Goal: Transaction & Acquisition: Purchase product/service

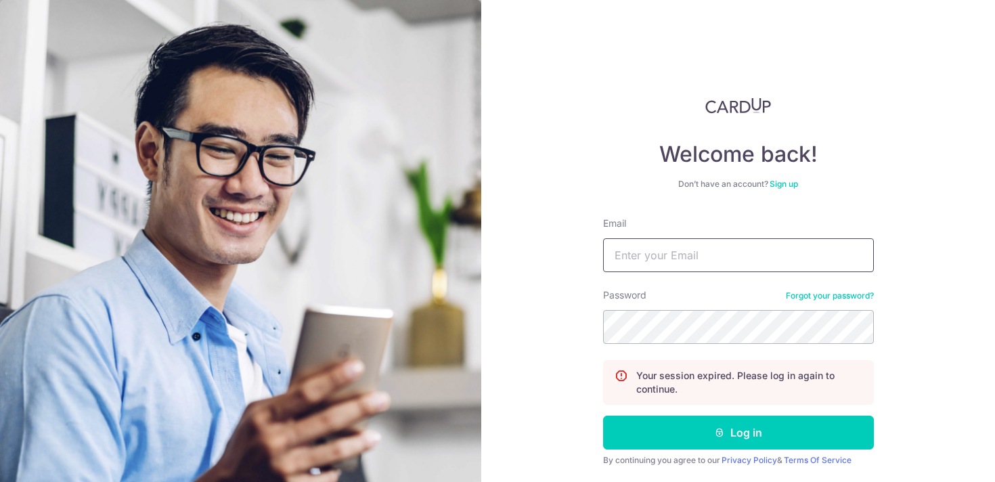
click at [673, 257] on input "Email" at bounding box center [738, 255] width 271 height 34
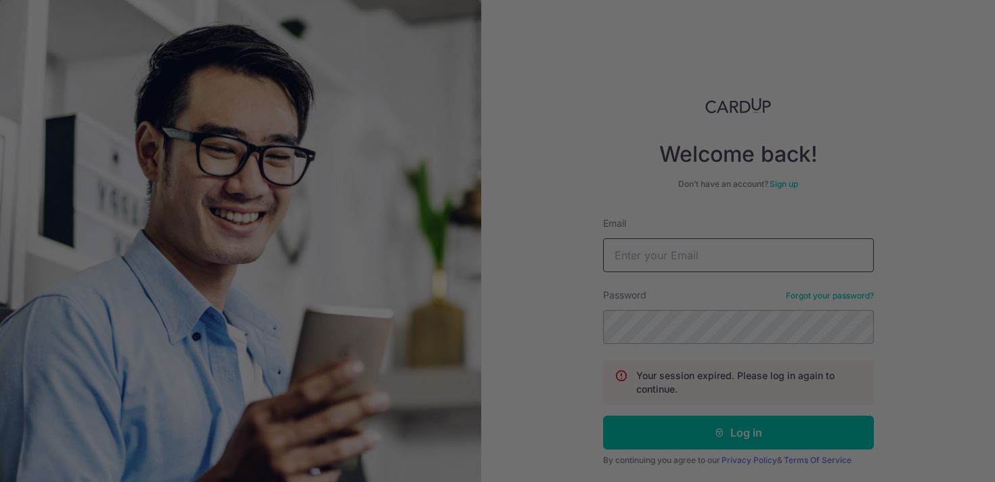
type input "[EMAIL_ADDRESS][DOMAIN_NAME]"
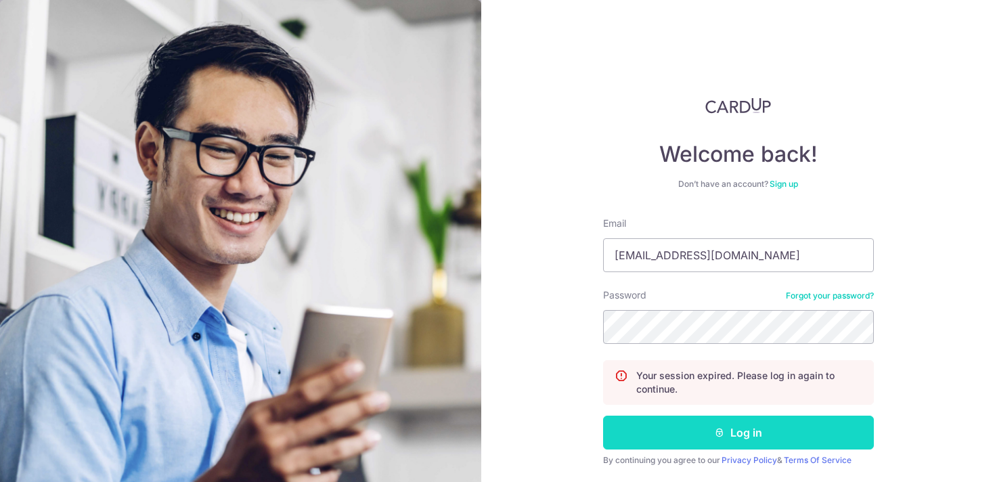
click at [732, 435] on button "Log in" at bounding box center [738, 433] width 271 height 34
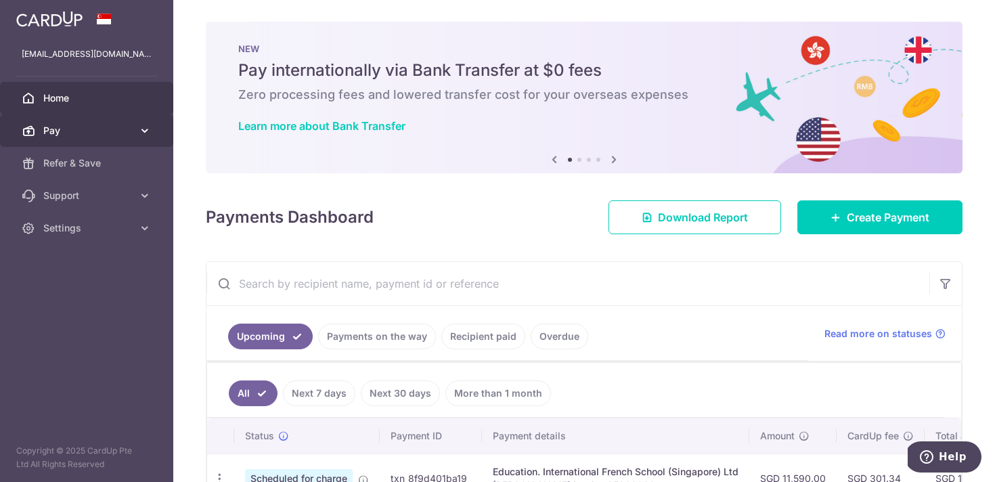
click at [93, 132] on span "Pay" at bounding box center [87, 131] width 89 height 14
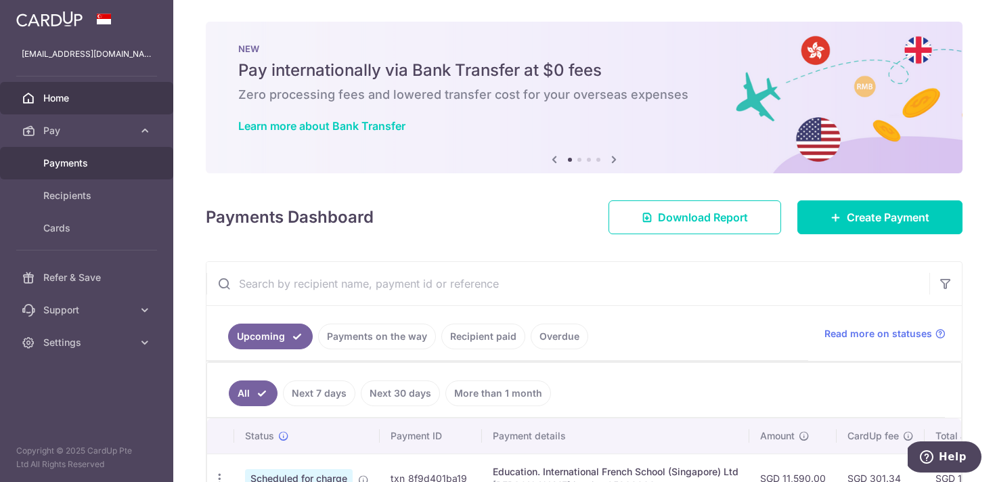
click at [86, 163] on span "Payments" at bounding box center [87, 163] width 89 height 14
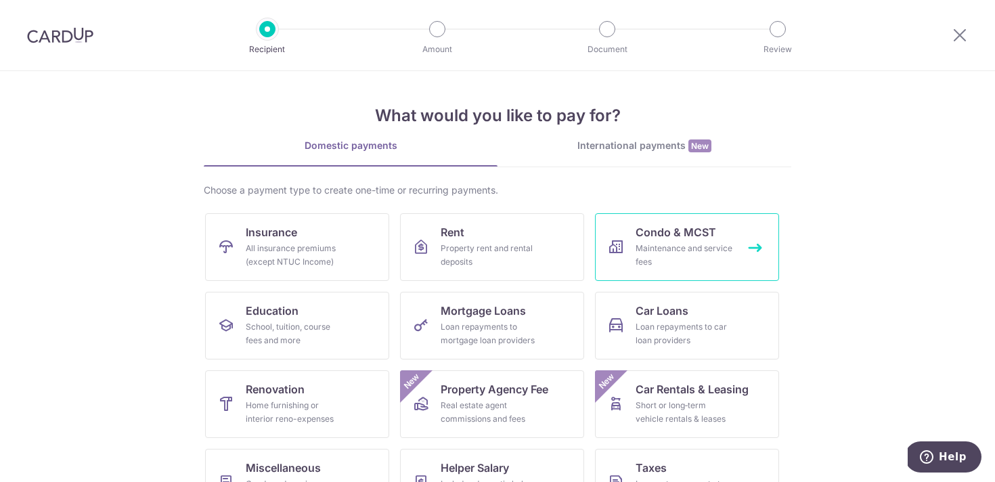
click at [683, 235] on span "Condo & MCST" at bounding box center [676, 232] width 81 height 16
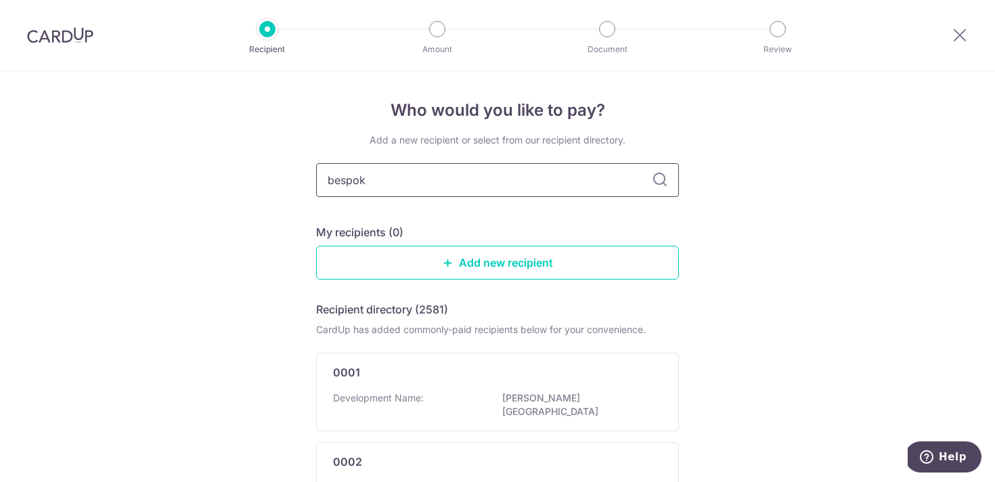
type input "bespoke"
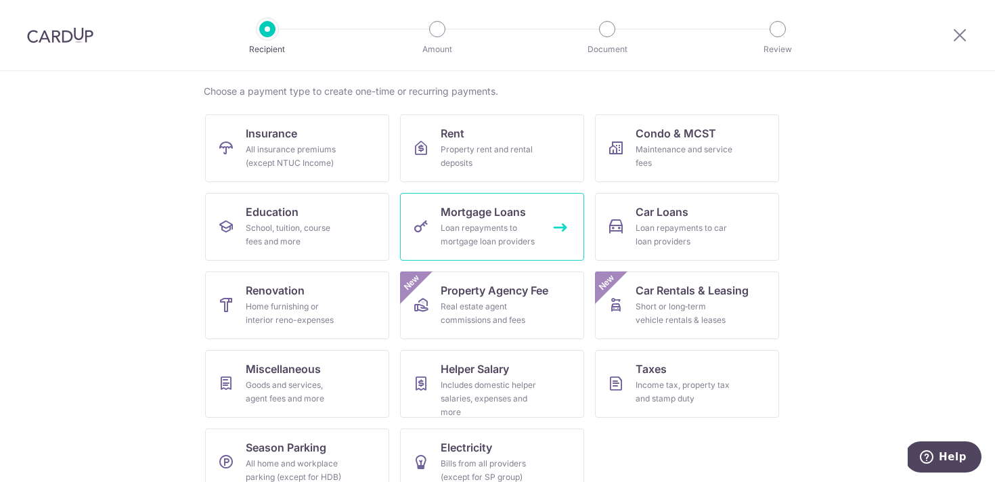
scroll to position [124, 0]
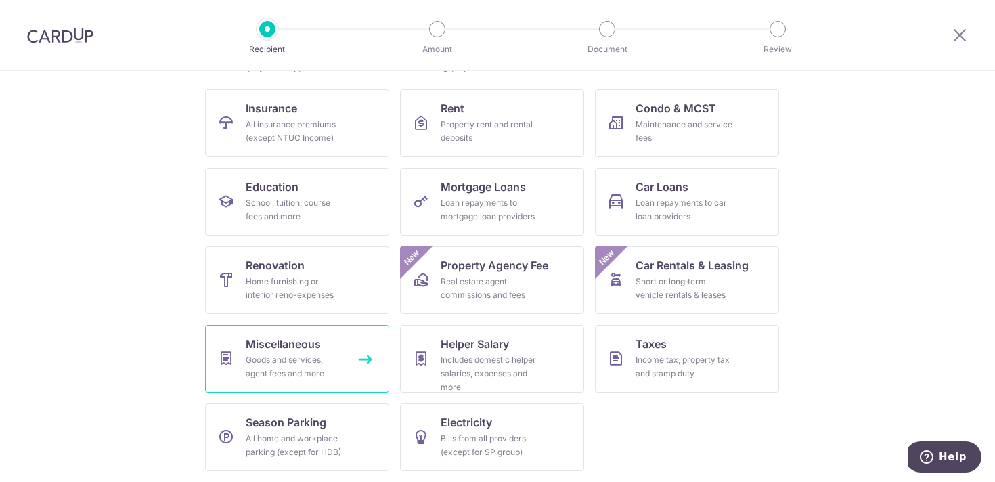
click at [288, 350] on span "Miscellaneous" at bounding box center [283, 344] width 75 height 16
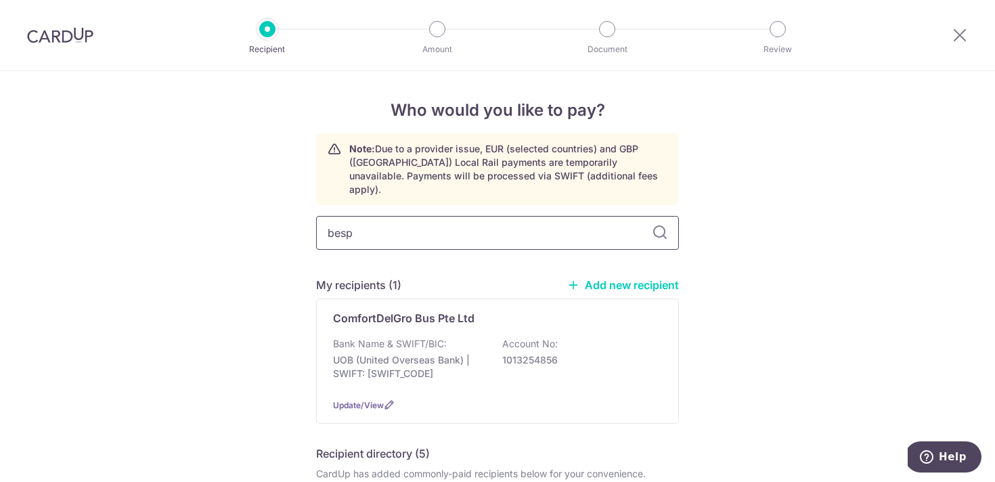
type input "bespo"
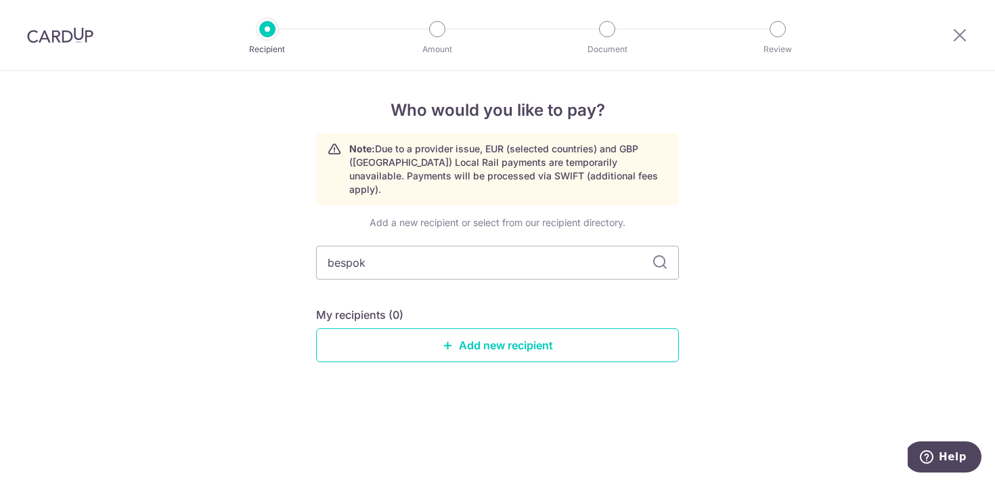
type input "bespoke"
click at [522, 338] on link "Add new recipient" at bounding box center [497, 345] width 363 height 34
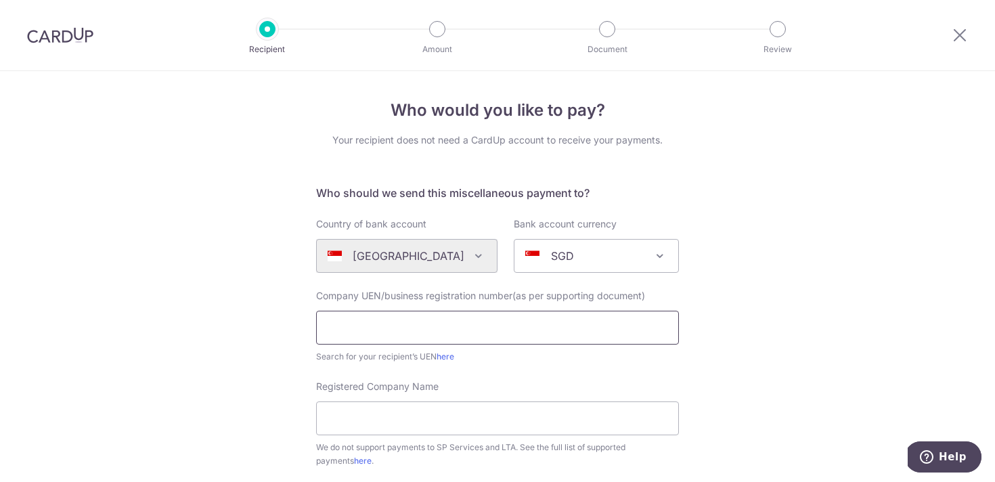
click at [413, 331] on input "text" at bounding box center [497, 328] width 363 height 34
paste input "202227039D"
type input "202227039D"
click at [451, 420] on input "Registered Company Name" at bounding box center [497, 418] width 363 height 34
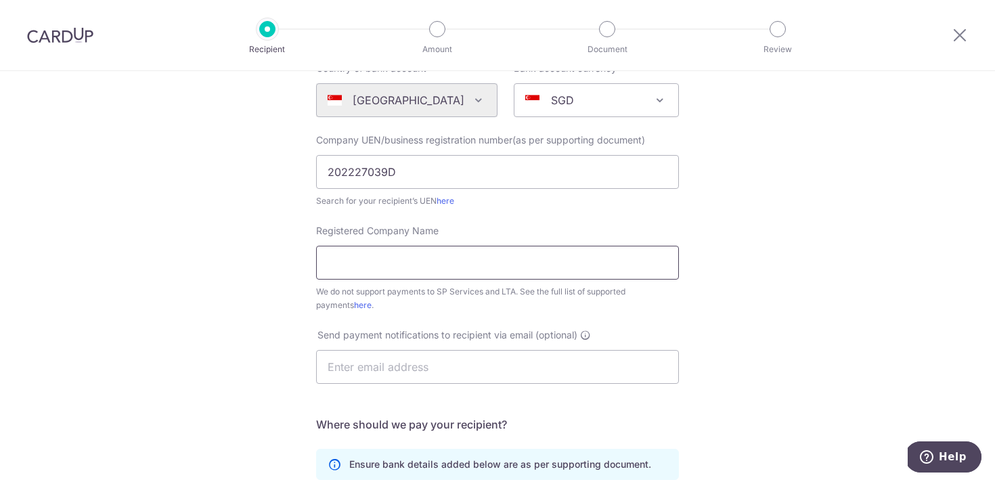
scroll to position [156, 0]
paste input "BH Aircon Solutions Pte. Ltd."
type input "BH Aircon Solutions Pte. Ltd."
click at [447, 368] on input "text" at bounding box center [497, 366] width 363 height 34
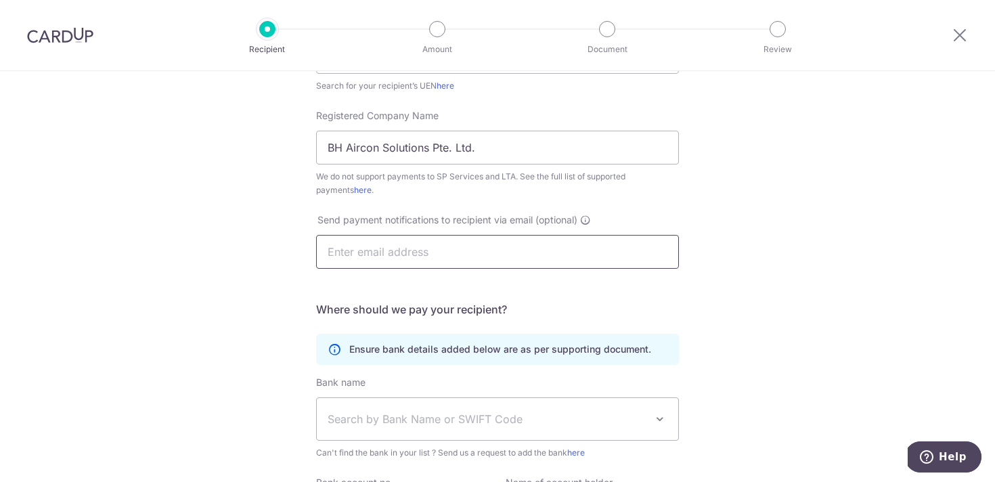
scroll to position [275, 0]
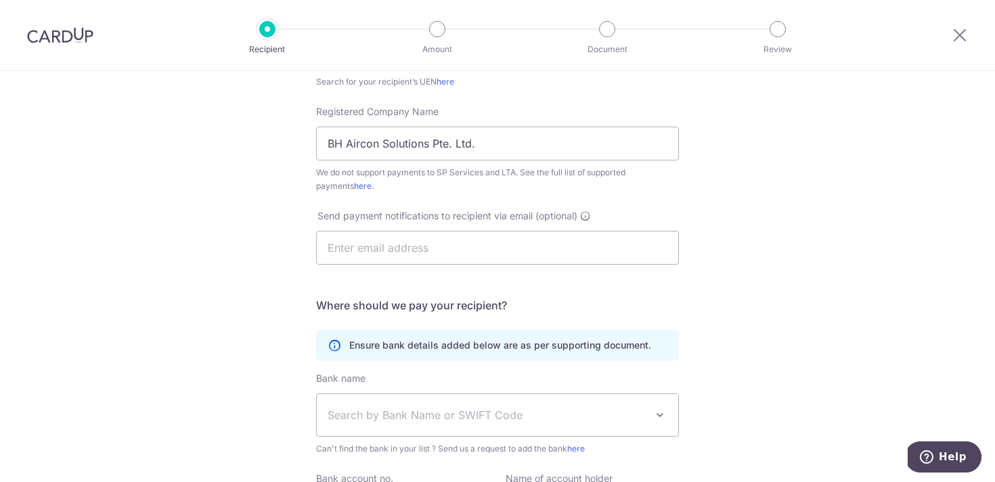
click at [778, 326] on div "Who would you like to pay? Your recipient does not need a CardUp account to rec…" at bounding box center [497, 215] width 995 height 839
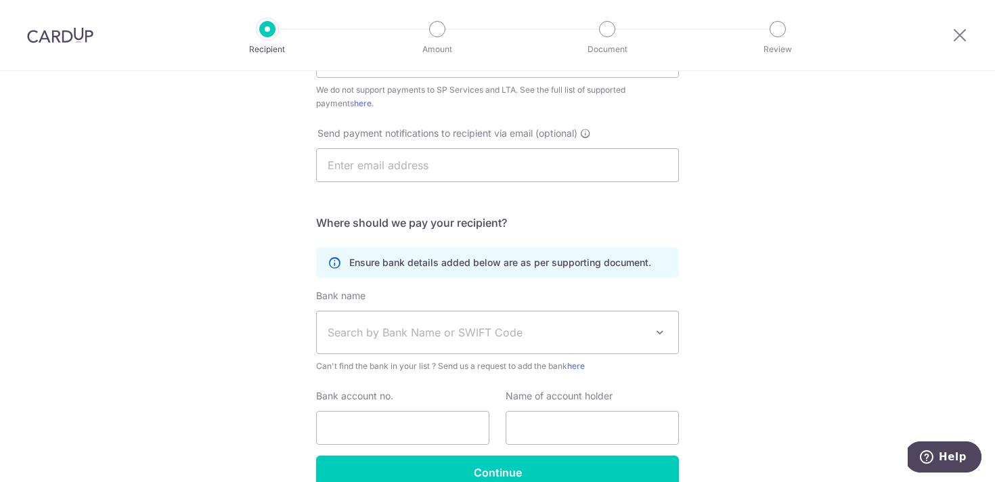
scroll to position [365, 0]
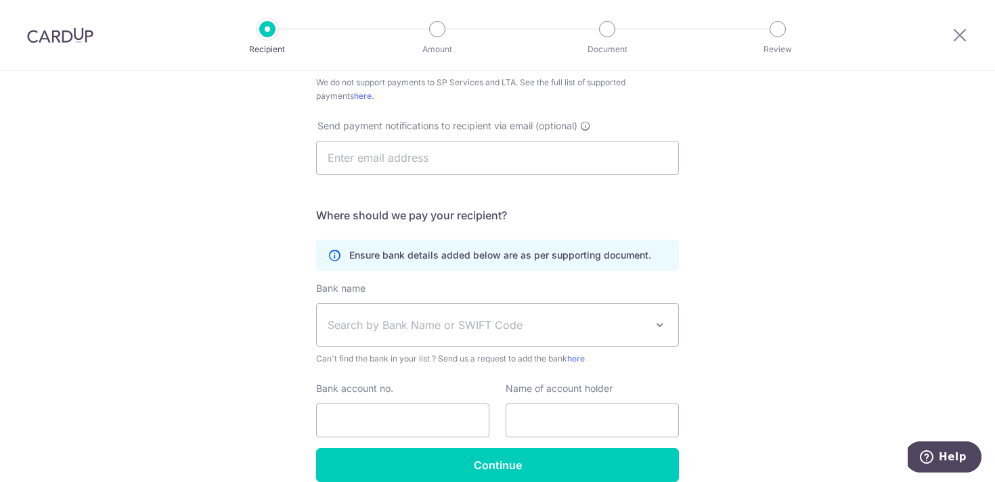
click at [604, 325] on span "Search by Bank Name or SWIFT Code" at bounding box center [487, 325] width 318 height 16
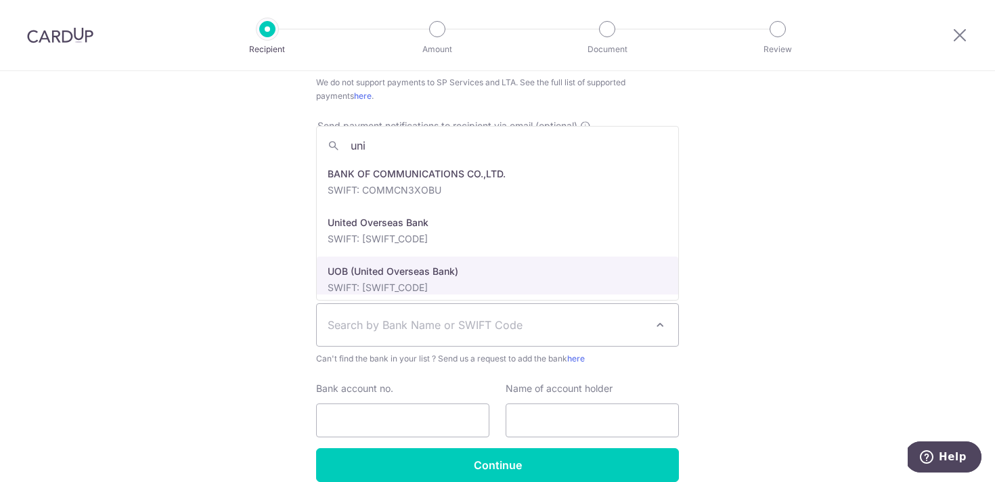
type input "uni"
select select "18"
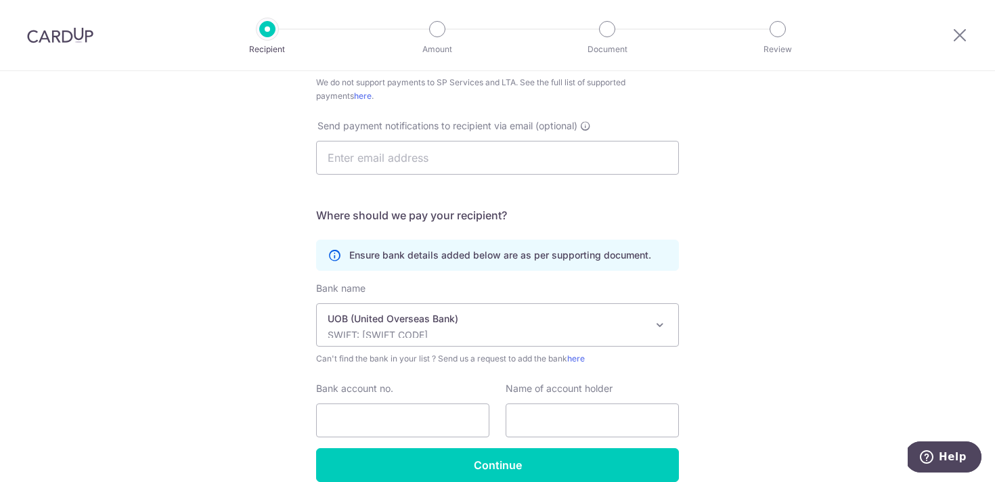
click at [871, 308] on div "Who would you like to pay? Your recipient does not need a CardUp account to rec…" at bounding box center [497, 125] width 995 height 839
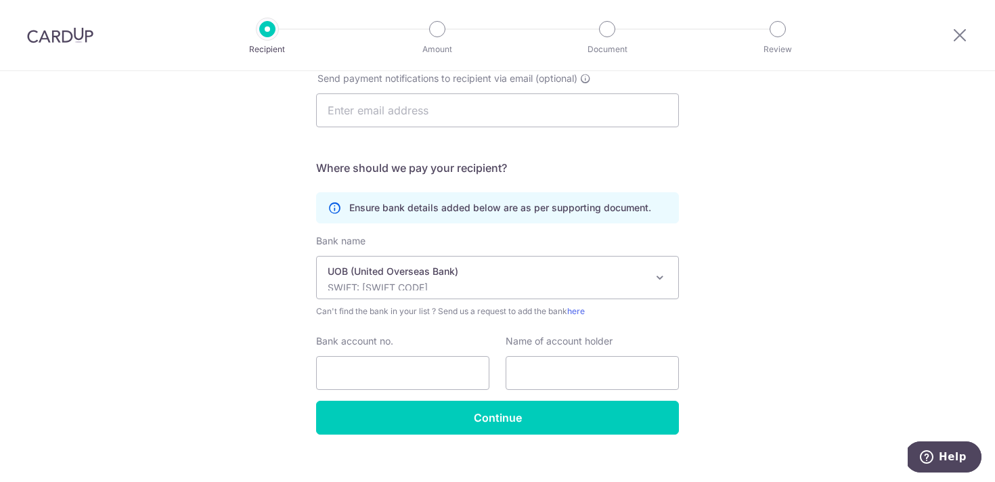
scroll to position [416, 0]
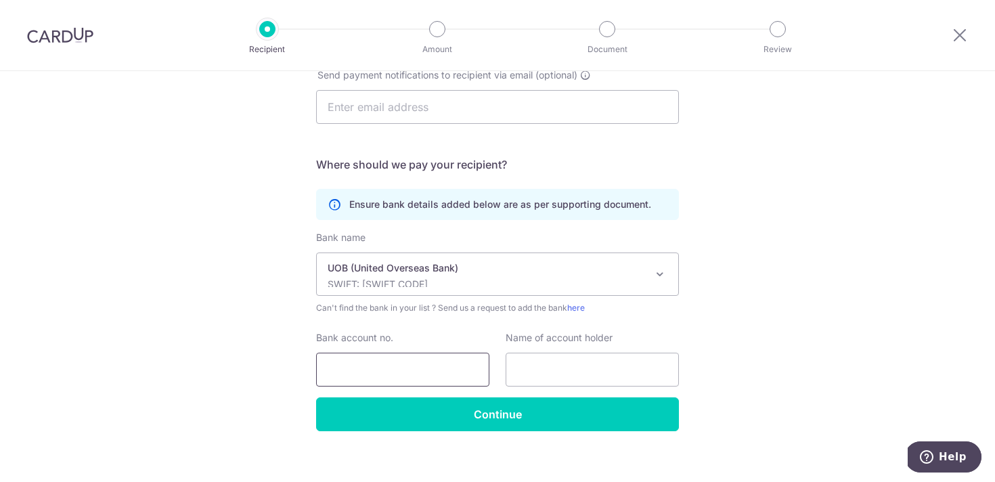
click at [442, 360] on input "Bank account no." at bounding box center [402, 370] width 173 height 34
paste input "6573021409"
type input "6573021409"
click at [602, 357] on input "text" at bounding box center [592, 370] width 173 height 34
paste input "BH Aircon Solutions Pte. Ltd."
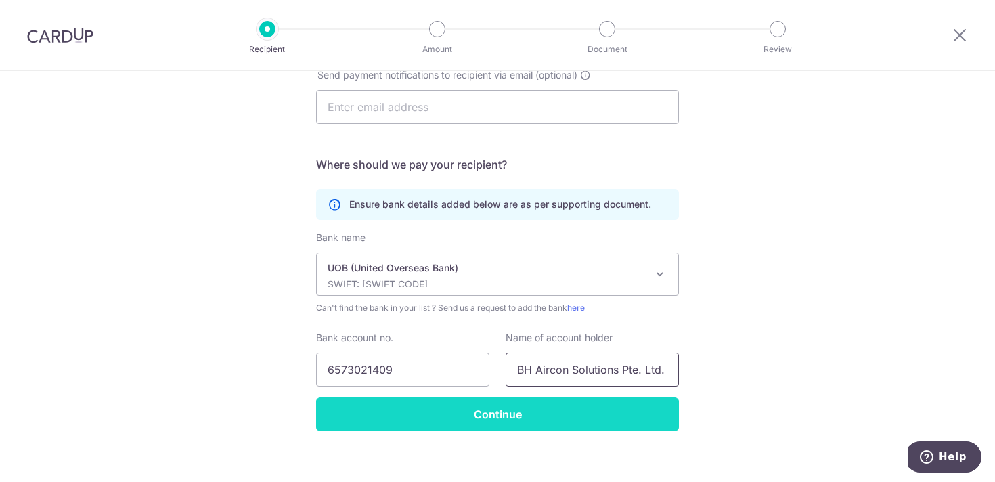
type input "BH Aircon Solutions Pte. Ltd."
click at [546, 421] on input "Continue" at bounding box center [497, 414] width 363 height 34
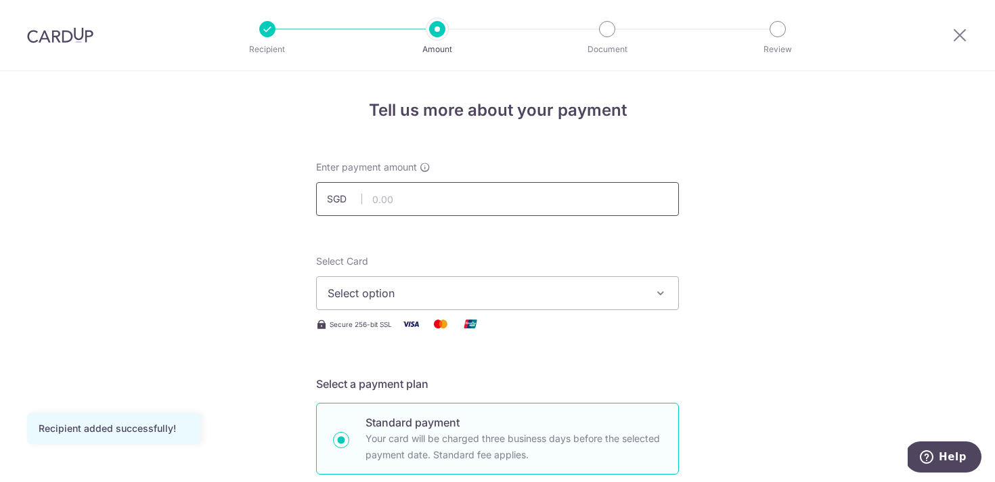
click at [416, 207] on input "text" at bounding box center [497, 199] width 363 height 34
click at [481, 200] on input "text" at bounding box center [497, 199] width 363 height 34
paste input "529.74"
type input "529.74"
click at [596, 293] on span "Select option" at bounding box center [485, 293] width 315 height 16
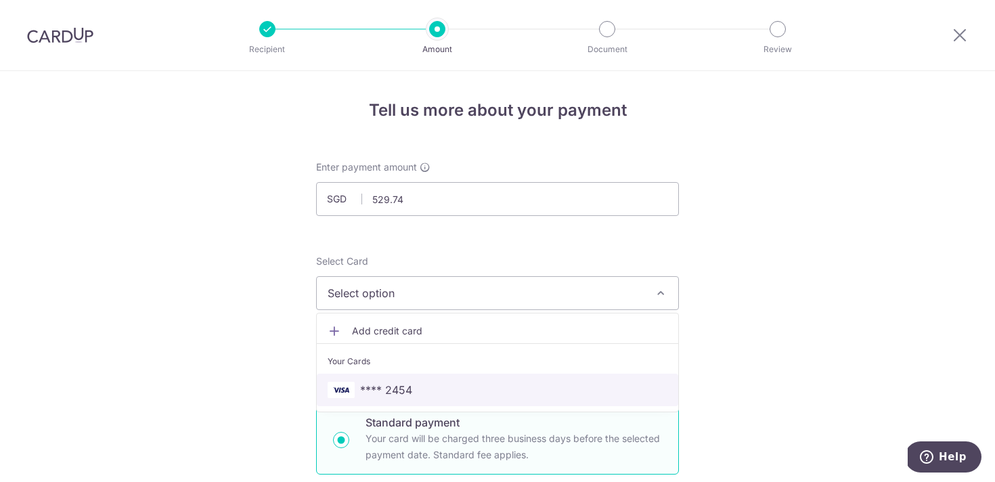
click at [386, 379] on link "**** 2454" at bounding box center [497, 390] width 361 height 32
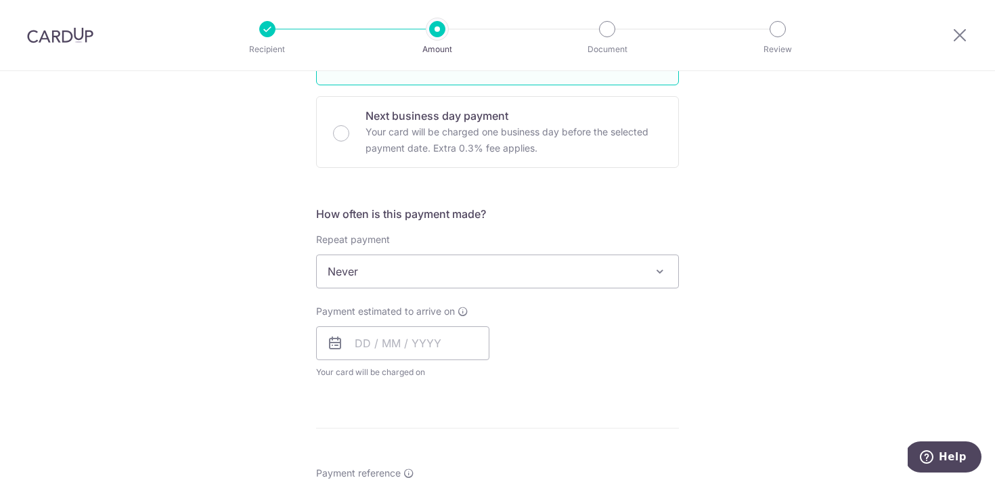
scroll to position [391, 0]
click at [355, 341] on input "text" at bounding box center [402, 342] width 173 height 34
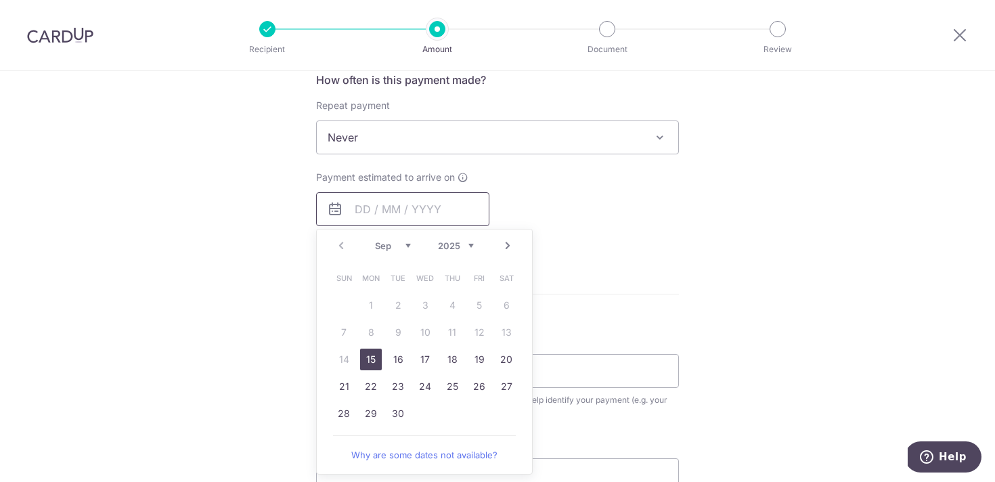
scroll to position [527, 0]
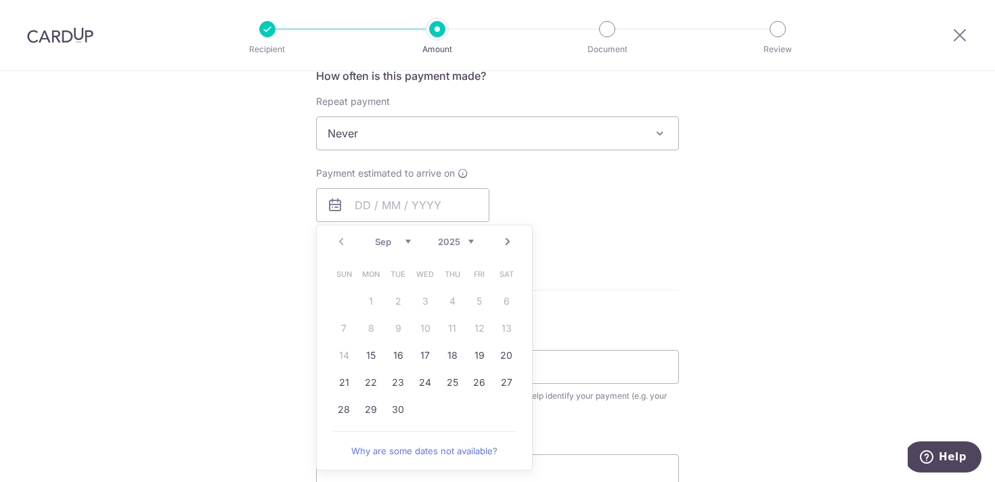
click at [343, 353] on table "Sun Mon Tue Wed Thu Fri Sat 1 2 3 4 5 6 7 8 9 10 11 12 13 14 15 16 17 18 19 20 …" at bounding box center [425, 342] width 190 height 162
click at [376, 354] on link "15" at bounding box center [371, 356] width 22 height 22
type input "15/09/2025"
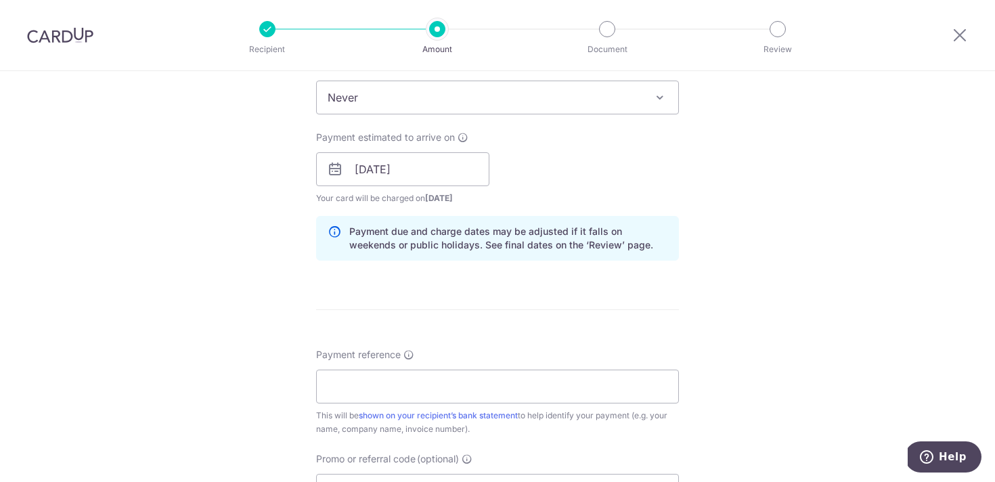
scroll to position [588, 0]
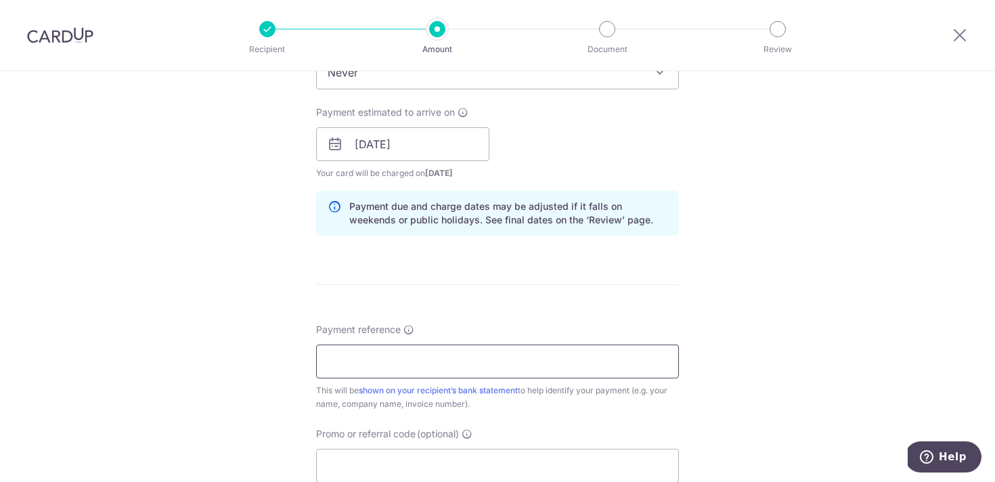
click at [428, 363] on input "Payment reference" at bounding box center [497, 362] width 363 height 34
paste input "BHA-8731"
type input "Invoice BHA-8731"
click at [751, 375] on div "Tell us more about your payment Enter payment amount SGD 529.74 529.74 Recipien…" at bounding box center [497, 123] width 995 height 1280
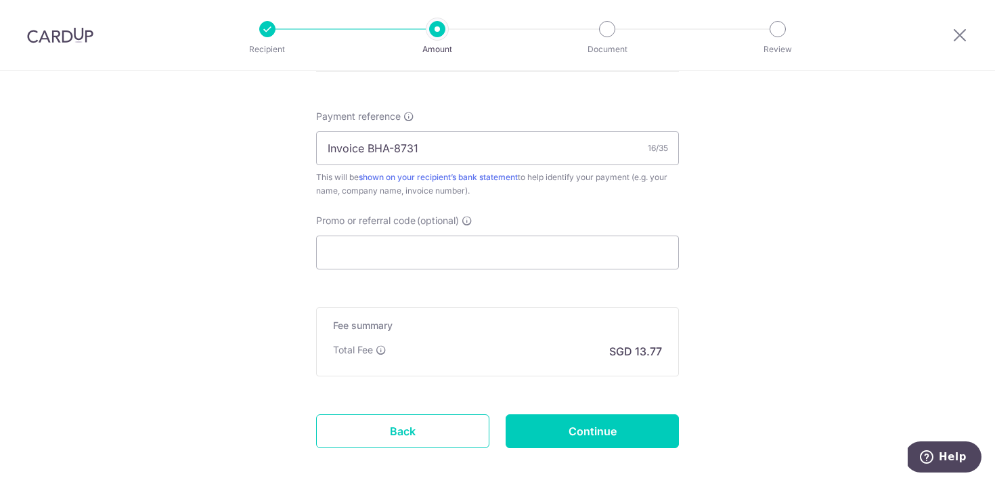
scroll to position [814, 0]
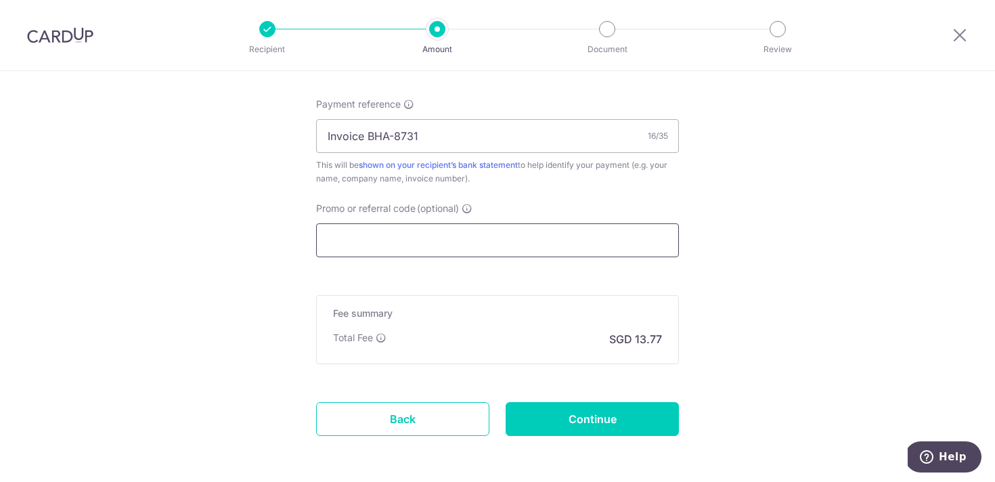
click at [446, 250] on input "Promo or referral code (optional)" at bounding box center [497, 240] width 363 height 34
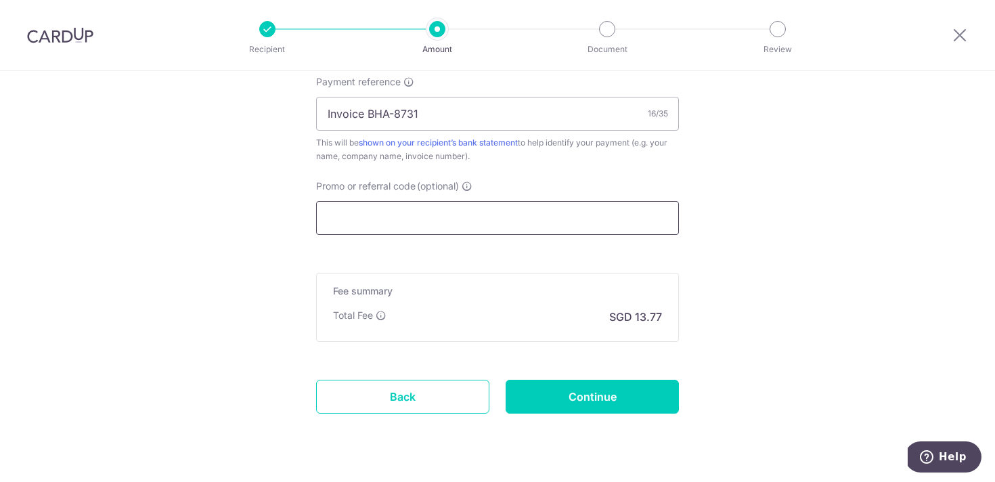
scroll to position [839, 0]
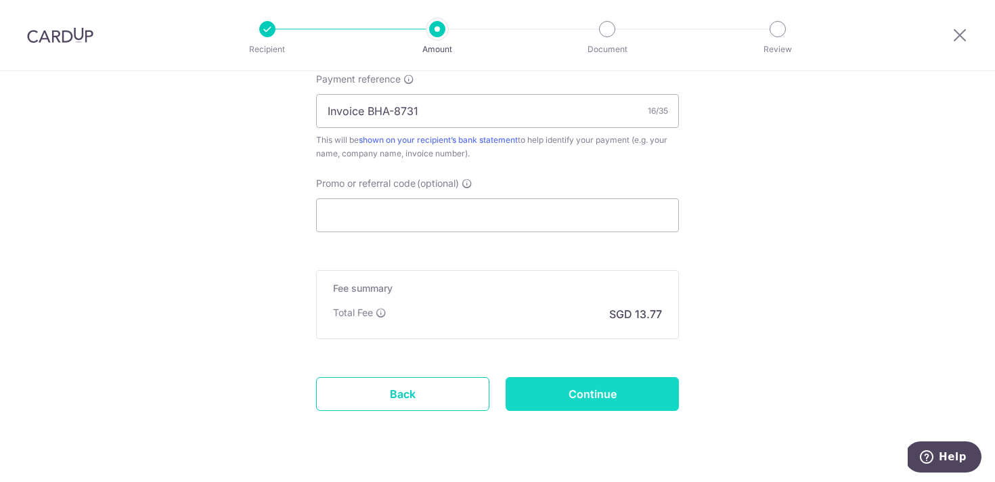
click at [581, 400] on input "Continue" at bounding box center [592, 394] width 173 height 34
type input "Create Schedule"
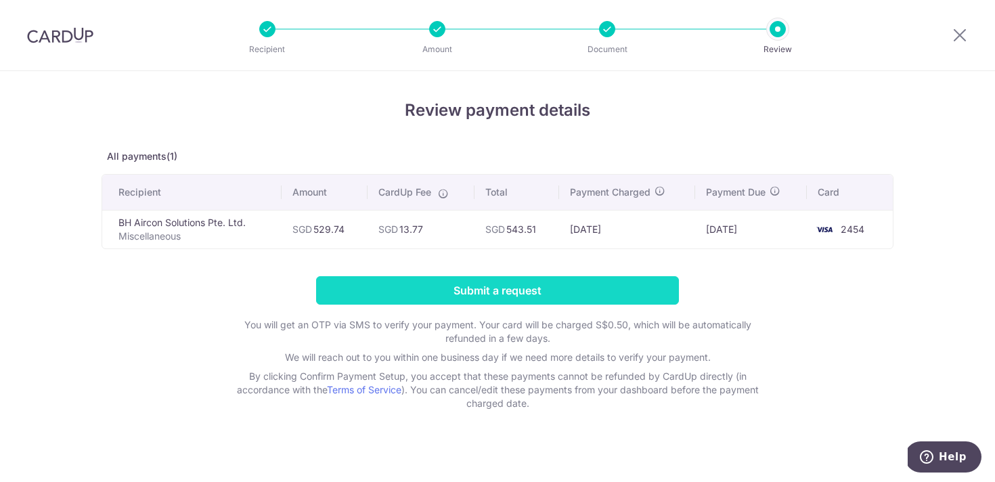
click at [475, 282] on input "Submit a request" at bounding box center [497, 290] width 363 height 28
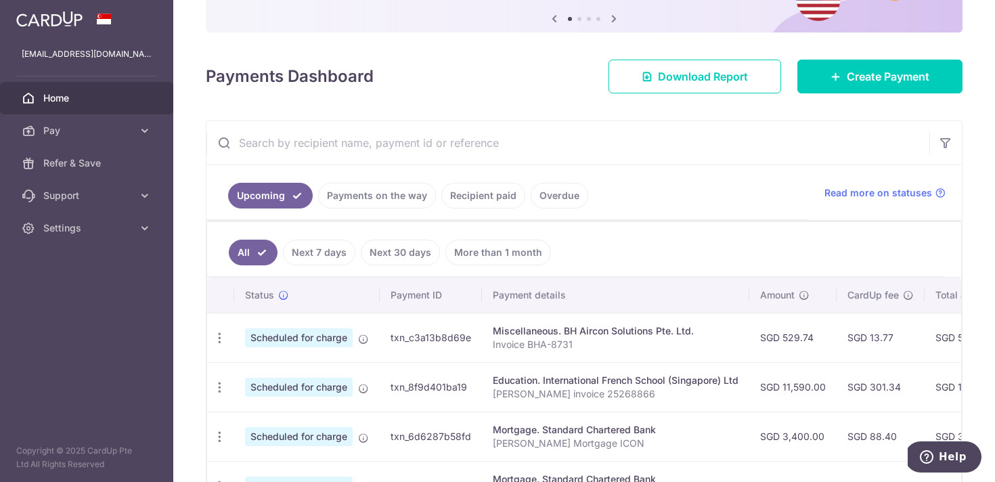
scroll to position [148, 0]
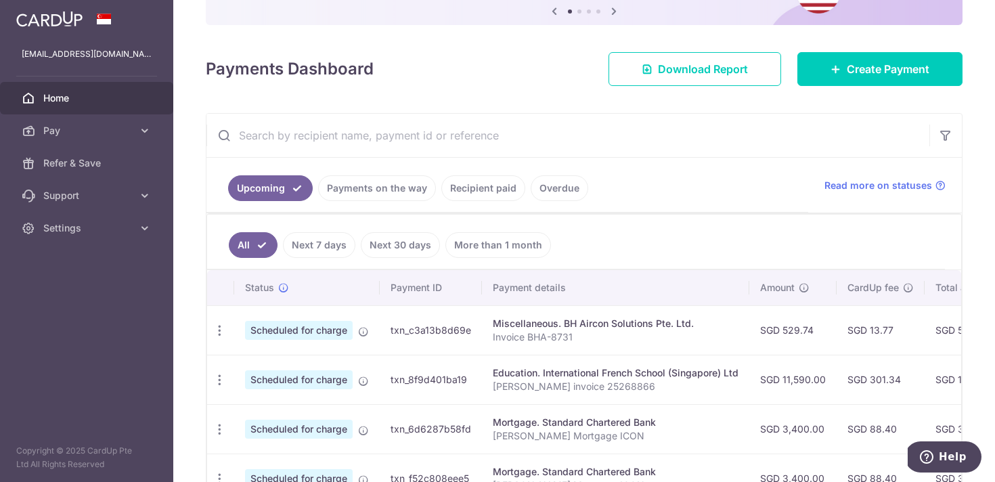
click at [692, 339] on p "Invoice BHA-8731" at bounding box center [616, 337] width 246 height 14
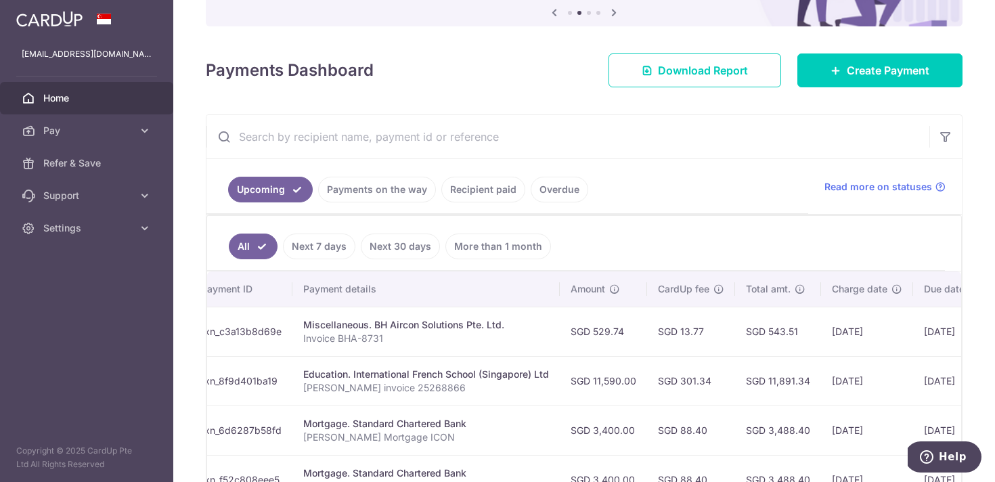
scroll to position [0, 315]
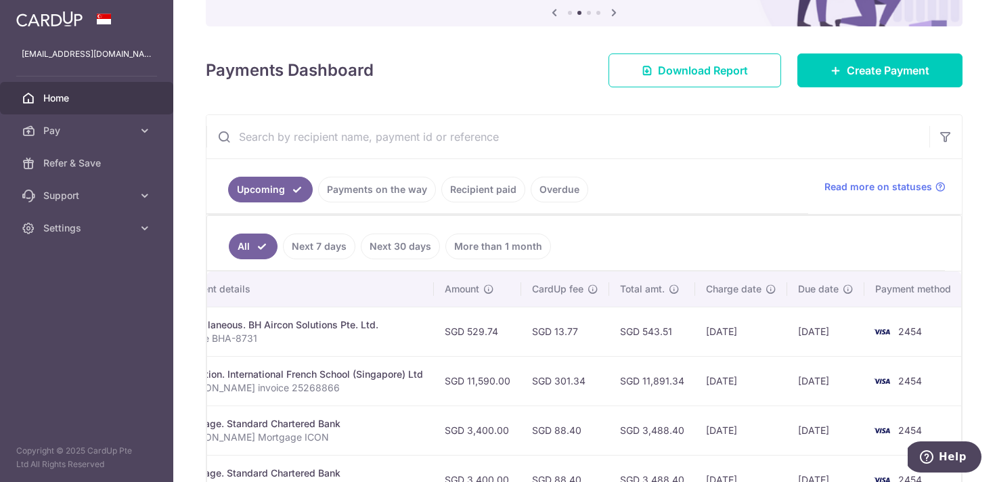
click at [740, 332] on td "[DATE]" at bounding box center [741, 331] width 92 height 49
click at [646, 335] on td "SGD 543.51" at bounding box center [652, 331] width 86 height 49
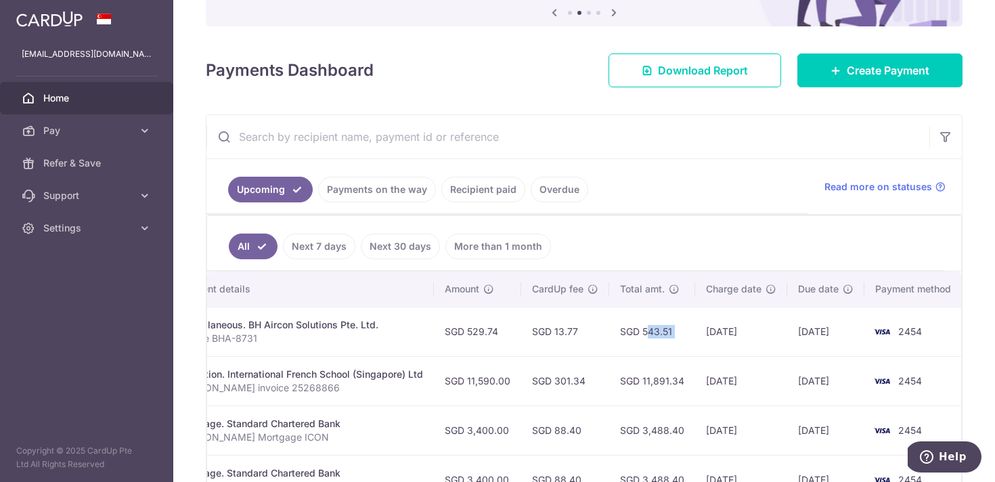
click at [646, 335] on td "SGD 543.51" at bounding box center [652, 331] width 86 height 49
copy tr "SGD 543.51"
